Goal: Navigation & Orientation: Find specific page/section

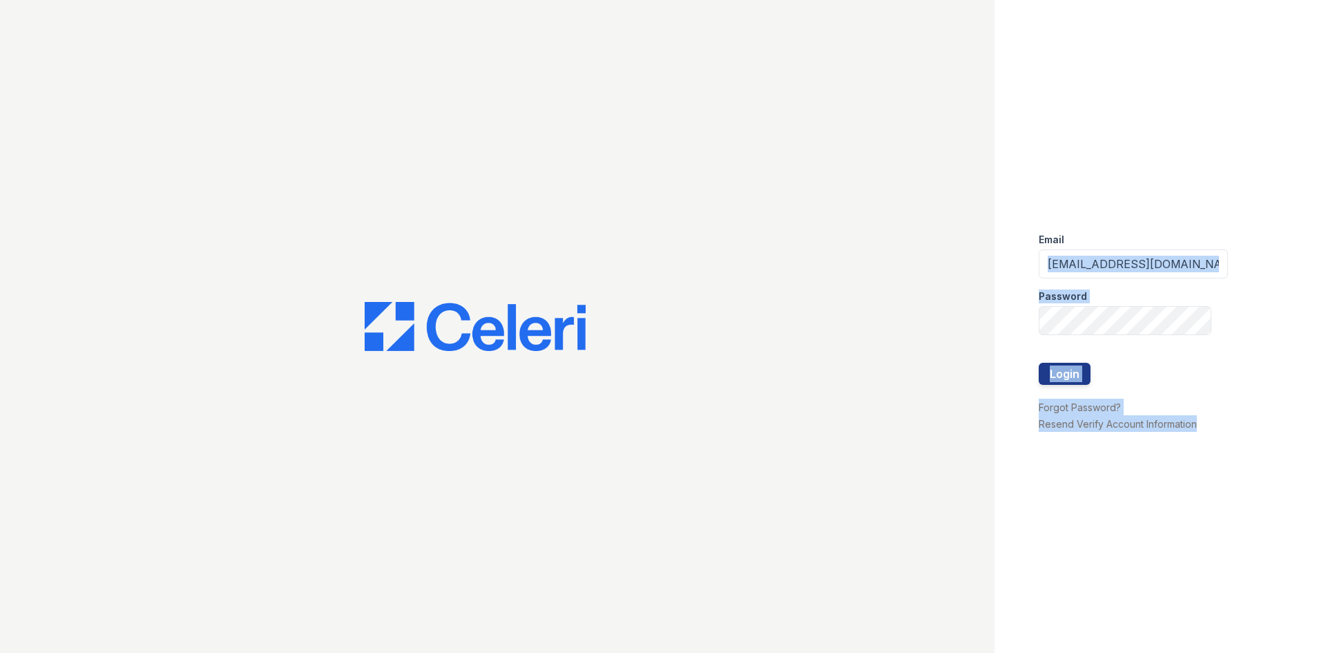
click at [1228, 611] on div "Email [EMAIL_ADDRESS][DOMAIN_NAME] Password Login Forgot Password? Resend Verif…" at bounding box center [1161, 326] width 332 height 653
click at [1069, 386] on div at bounding box center [1133, 392] width 189 height 14
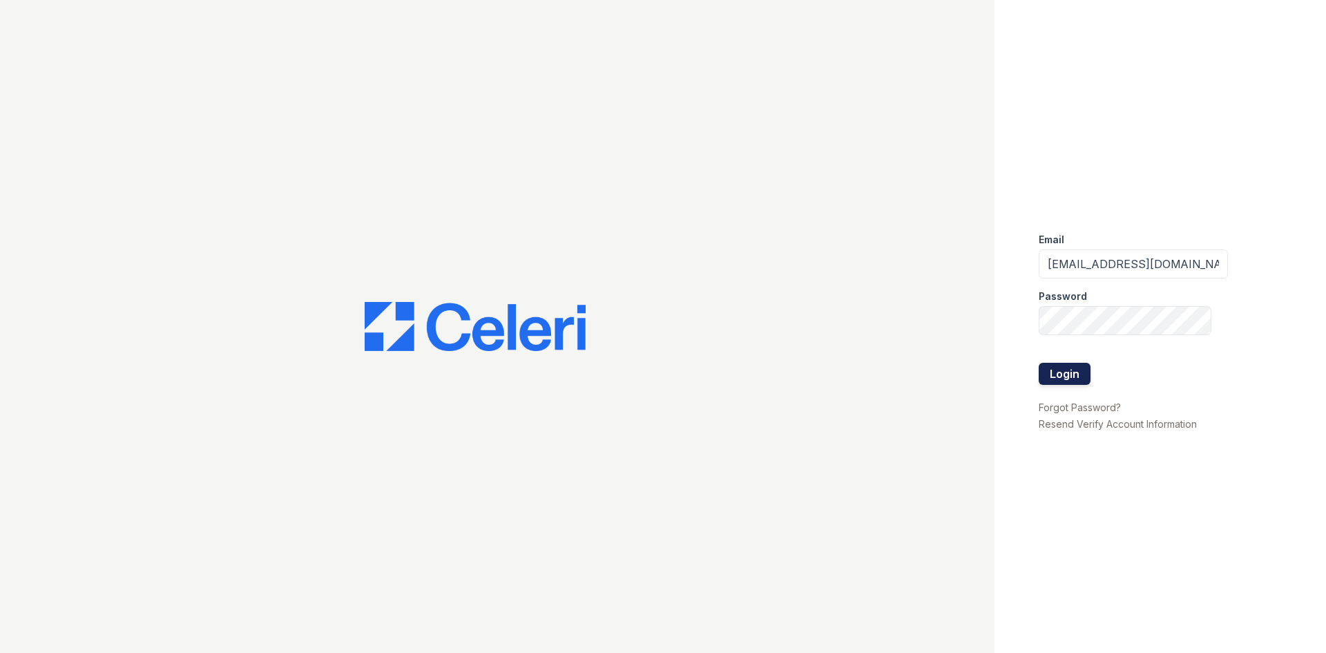
click at [1067, 382] on button "Login" at bounding box center [1065, 374] width 52 height 22
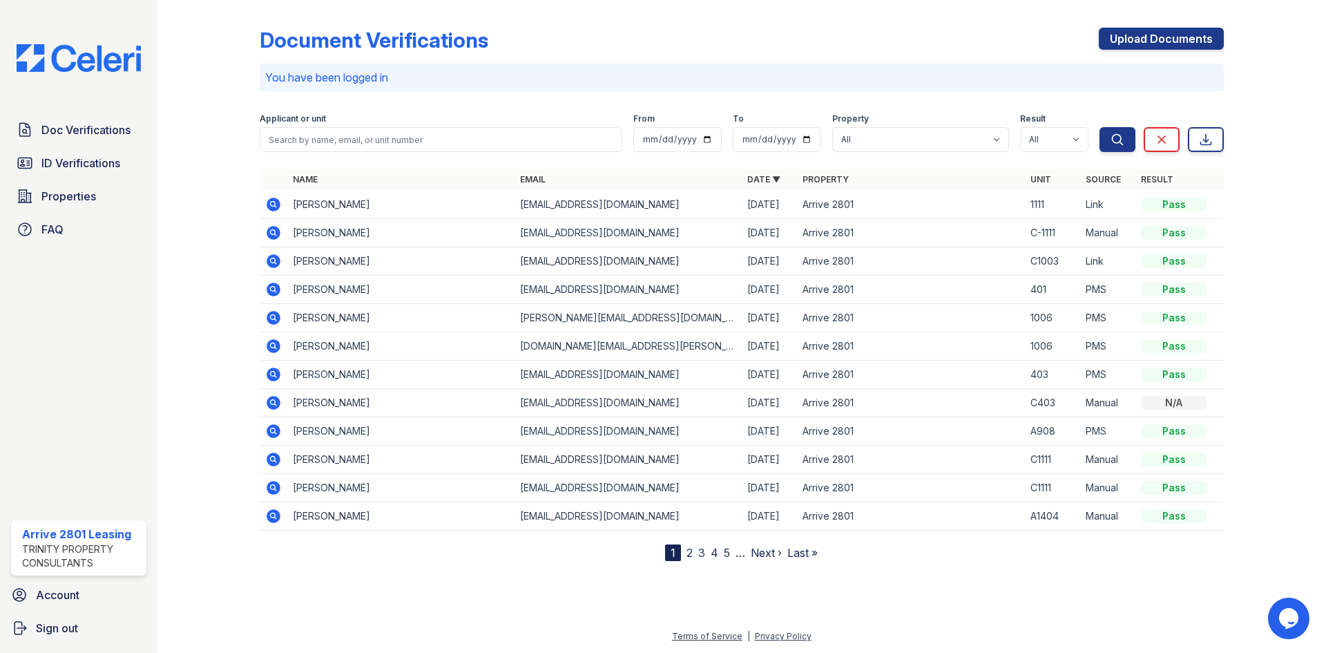
click at [689, 549] on link "2" at bounding box center [690, 553] width 6 height 14
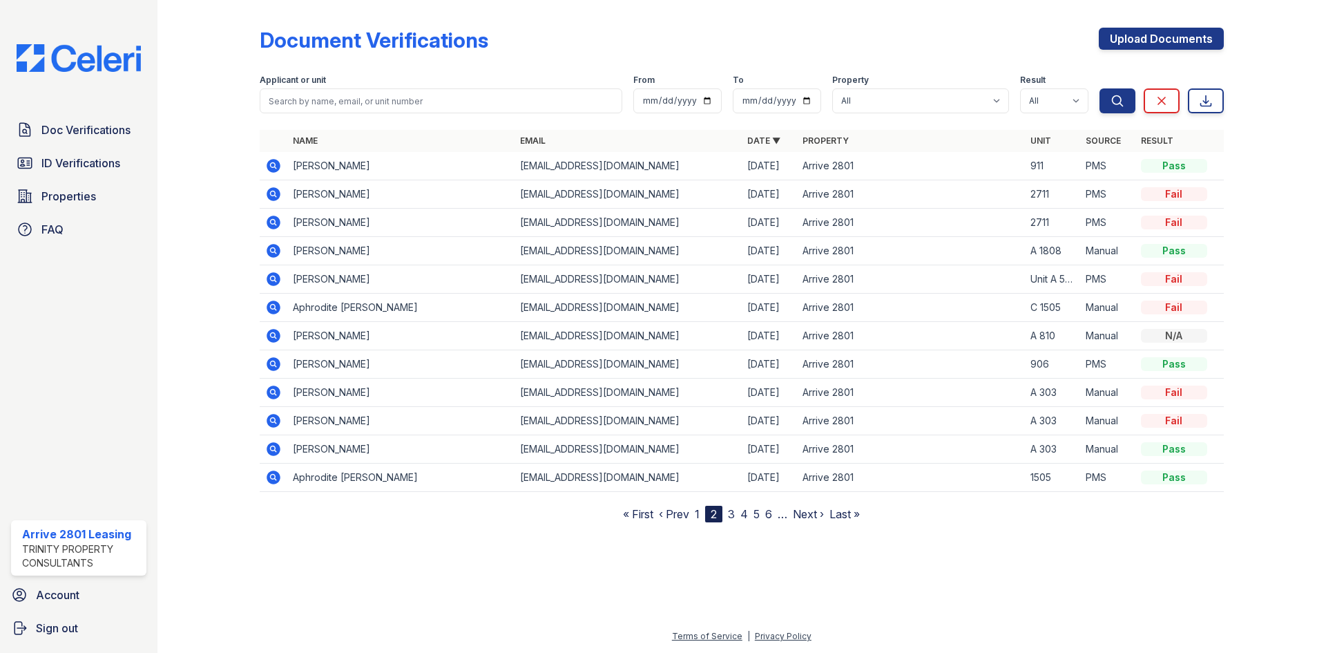
click at [735, 519] on link "3" at bounding box center [731, 514] width 7 height 14
